Goal: Information Seeking & Learning: Find specific fact

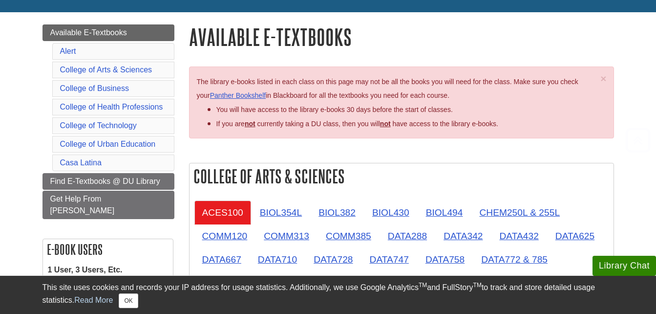
scroll to position [114, 0]
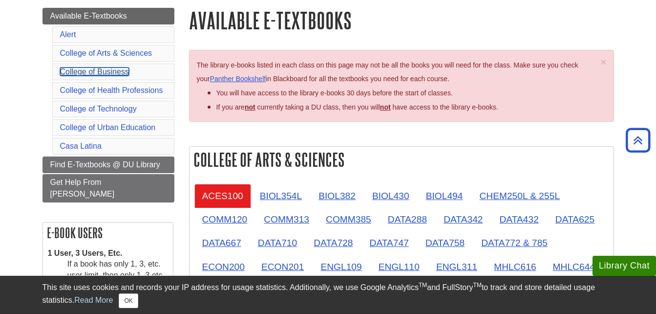
click at [116, 72] on link "College of Business" at bounding box center [94, 71] width 69 height 8
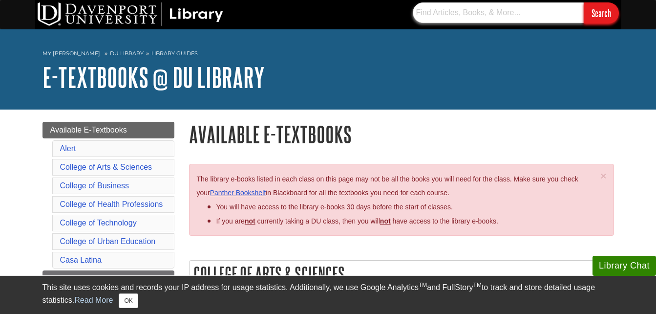
click at [495, 11] on input "text" at bounding box center [498, 12] width 171 height 21
type input "mktg212"
click at [584, 2] on input "Search" at bounding box center [601, 12] width 35 height 21
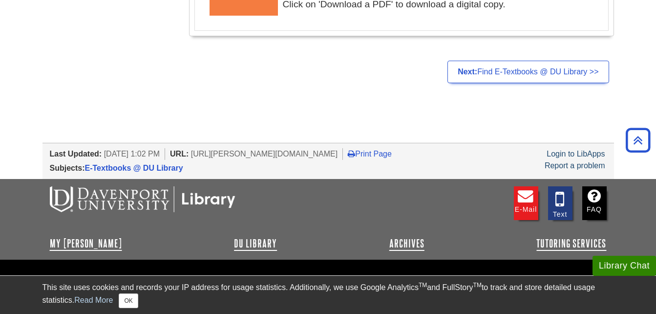
scroll to position [2151, 0]
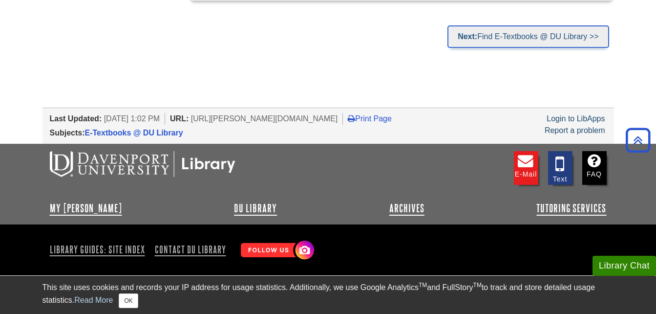
click at [581, 39] on link "Next: Find E-Textbooks @ DU Library >>" at bounding box center [528, 36] width 161 height 22
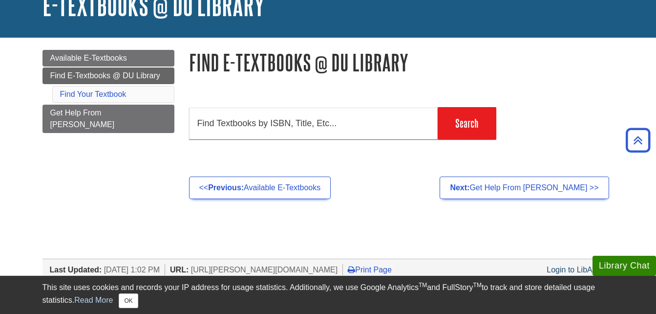
scroll to position [50, 0]
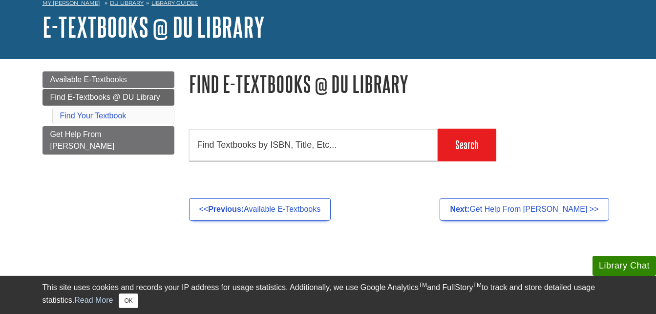
click at [322, 163] on section "Search Databases Journals By Title Library Guides Interlibrary Loan (ILL) Advan…" at bounding box center [401, 143] width 425 height 60
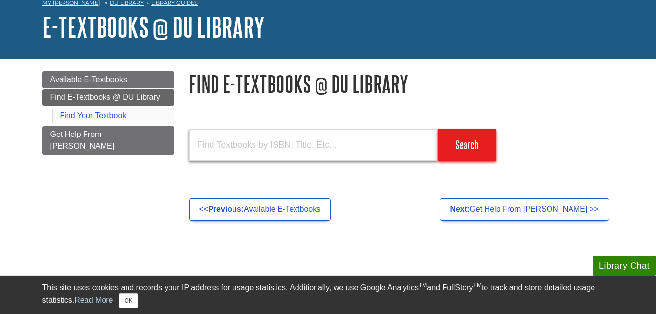
click at [324, 137] on input "text" at bounding box center [313, 145] width 249 height 32
type input "mktg212"
click at [438, 128] on input "Search" at bounding box center [467, 144] width 59 height 32
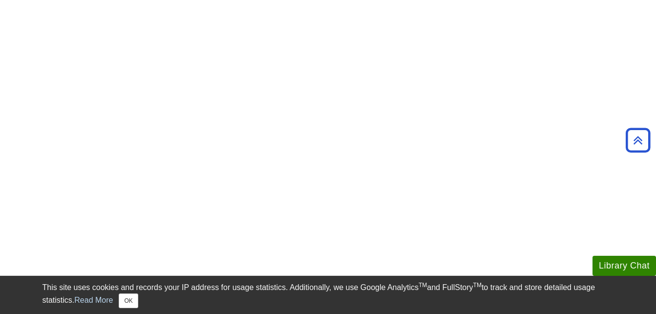
scroll to position [124, 0]
